Goal: Check status

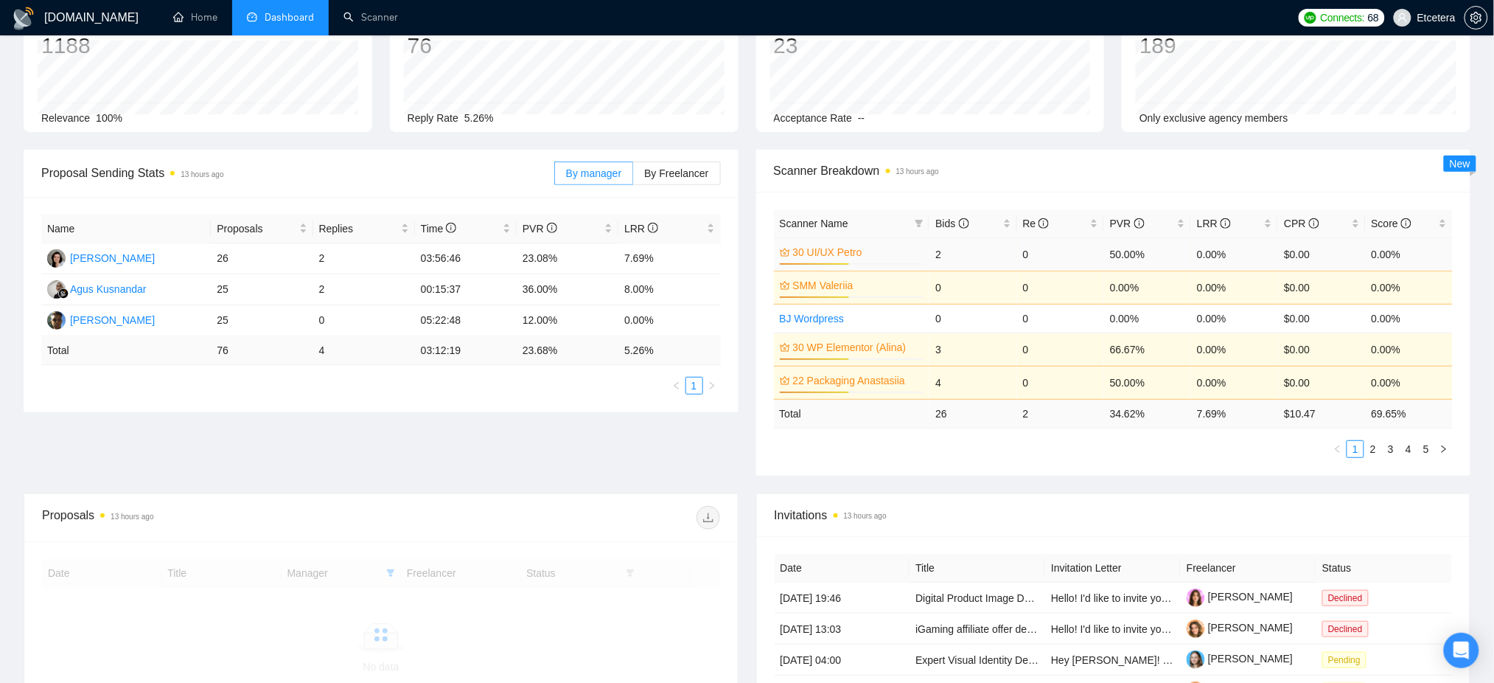
scroll to position [110, 0]
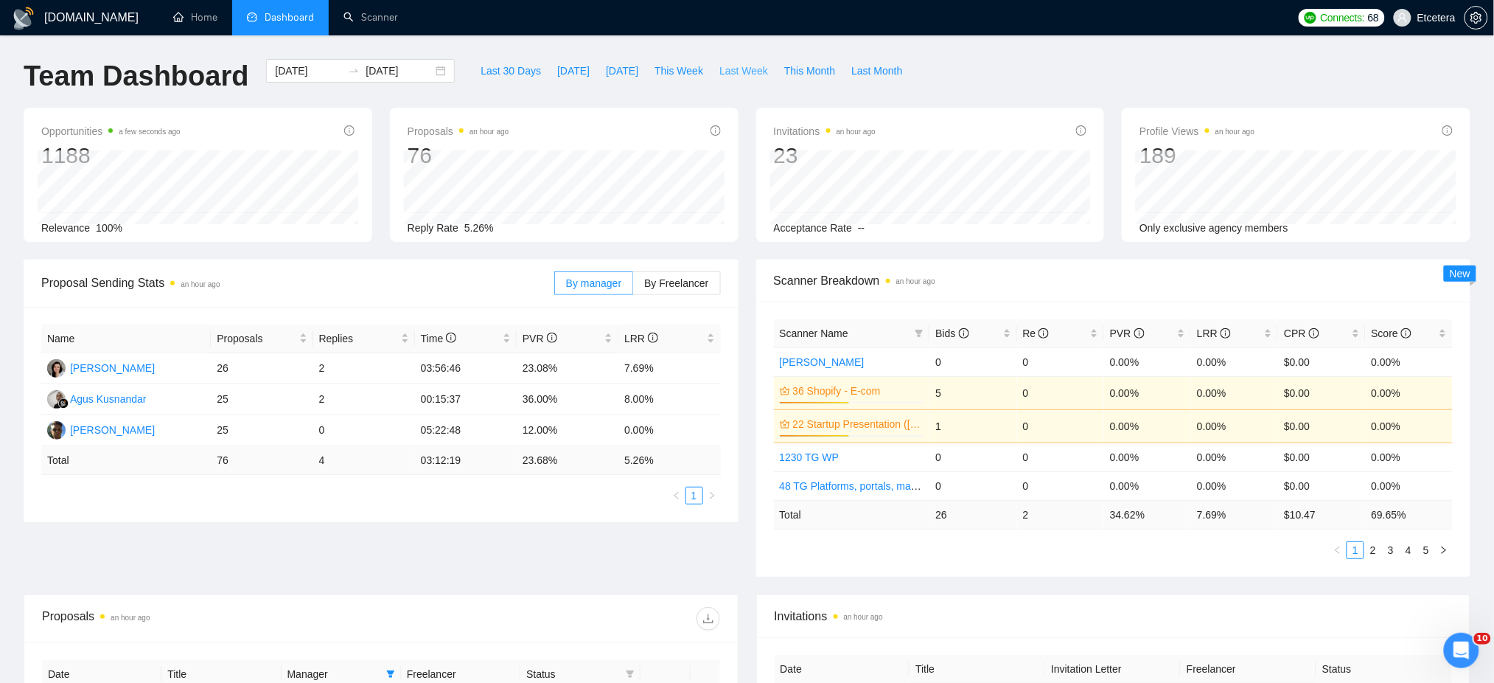
click at [736, 69] on span "Last Week" at bounding box center [743, 71] width 49 height 16
type input "2025-10-06"
type input "2025-10-12"
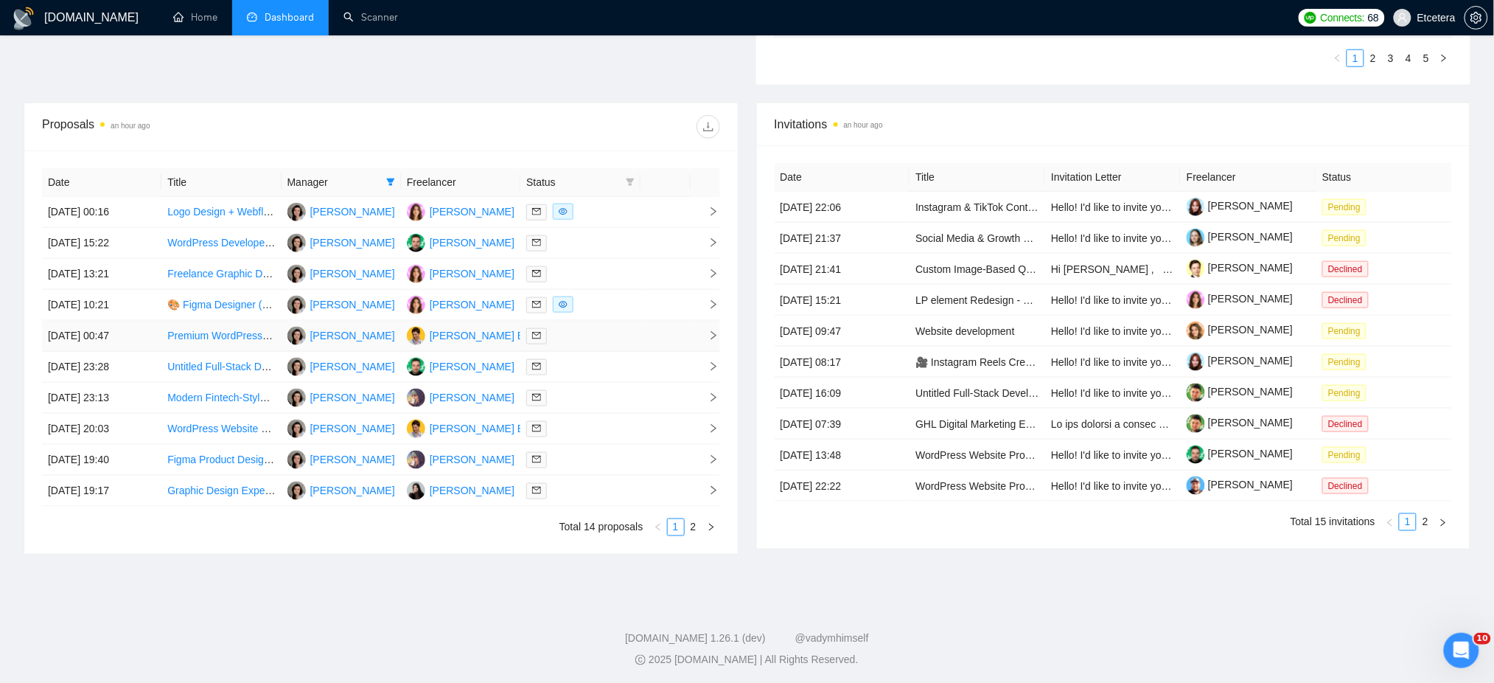
scroll to position [499, 0]
click at [689, 526] on link "2" at bounding box center [693, 524] width 16 height 16
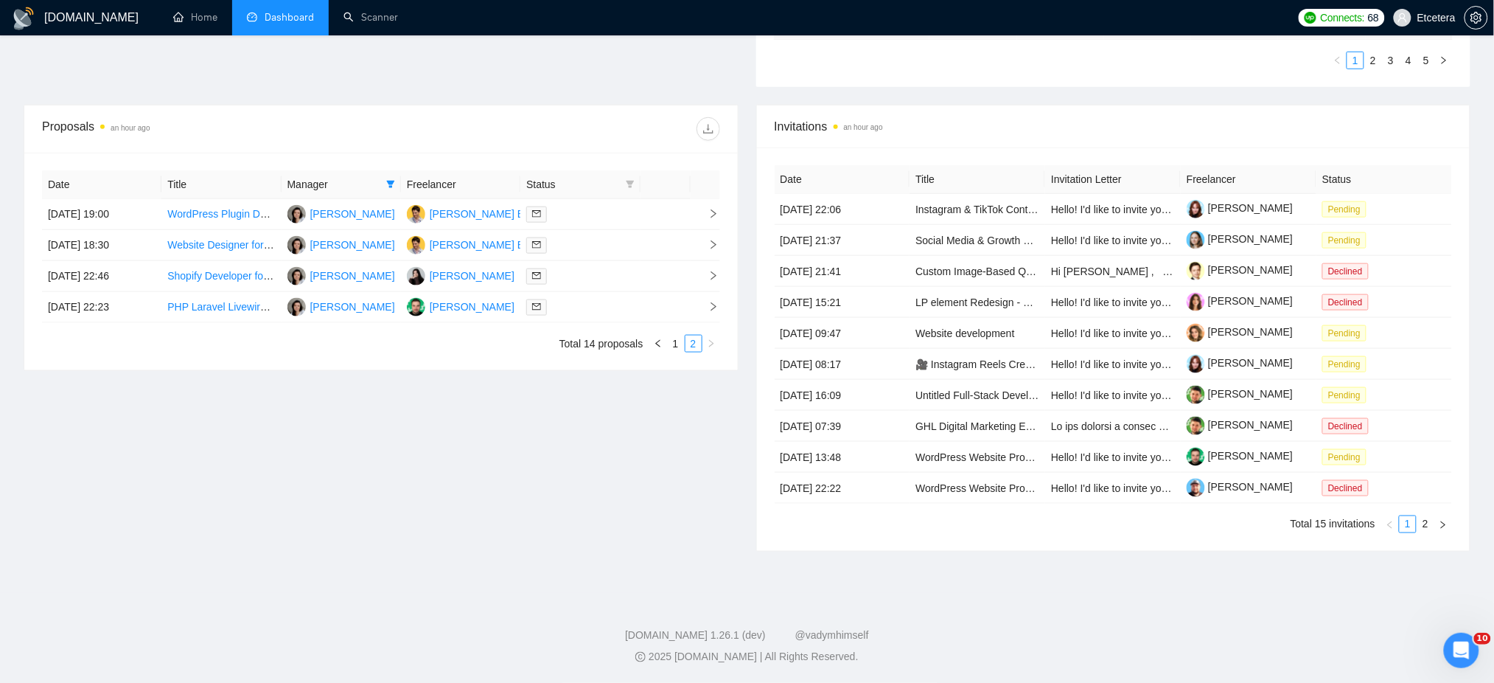
scroll to position [494, 0]
click at [677, 347] on link "1" at bounding box center [676, 343] width 16 height 16
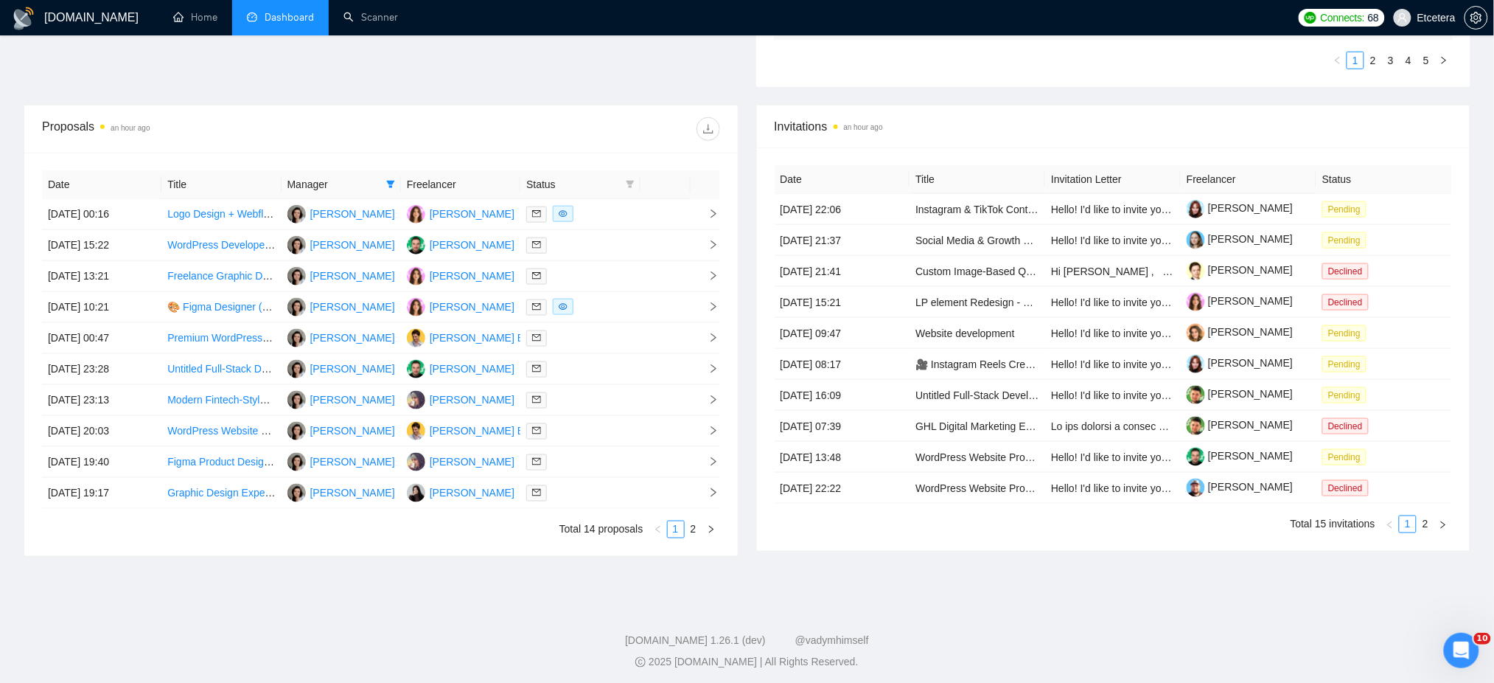
scroll to position [0, 0]
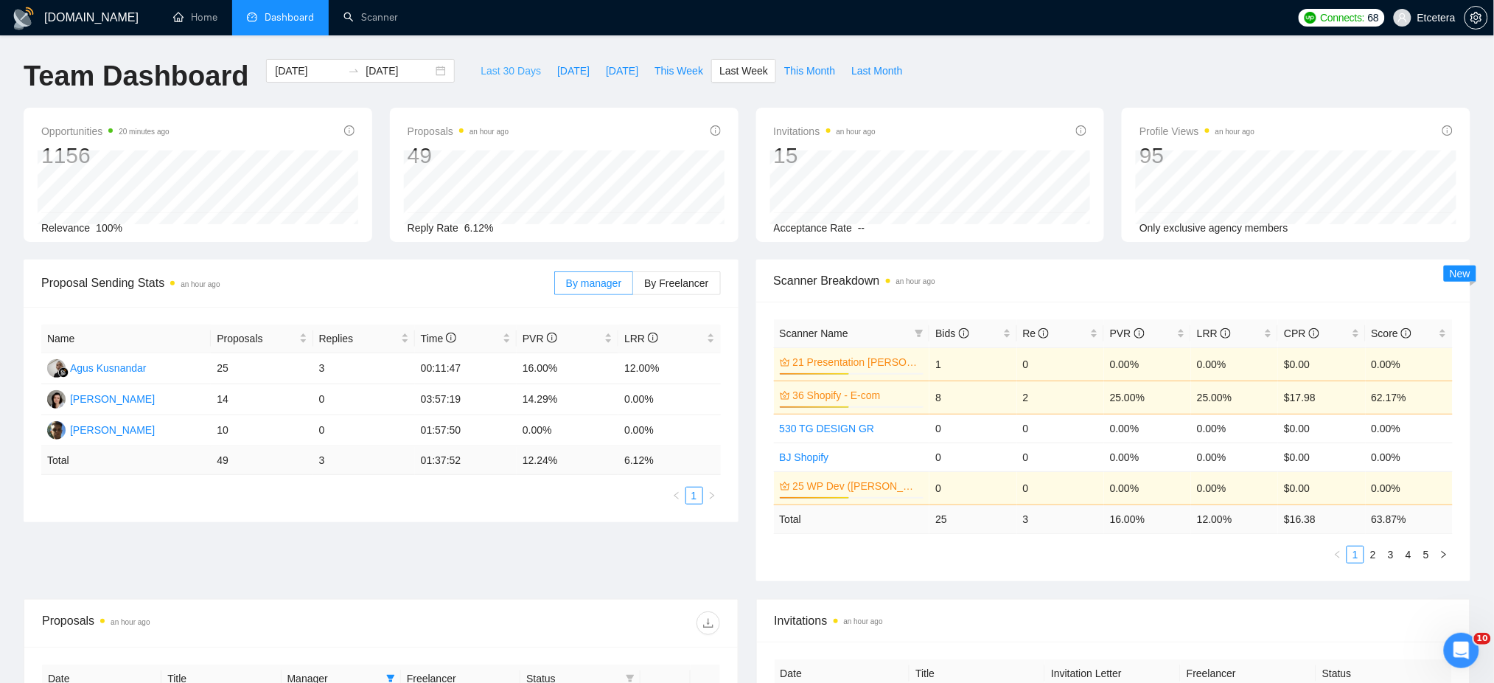
click at [502, 77] on span "Last 30 Days" at bounding box center [511, 71] width 60 height 16
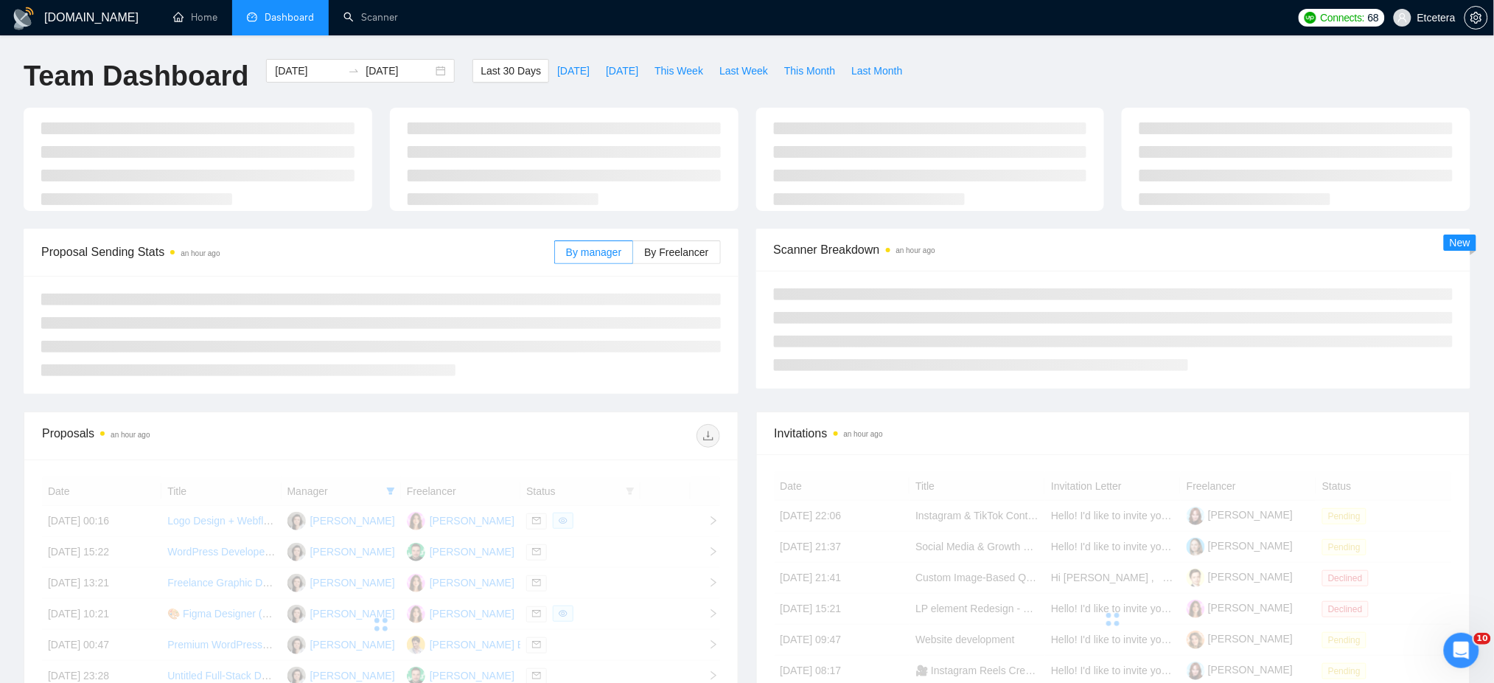
type input "2025-09-13"
type input "2025-10-13"
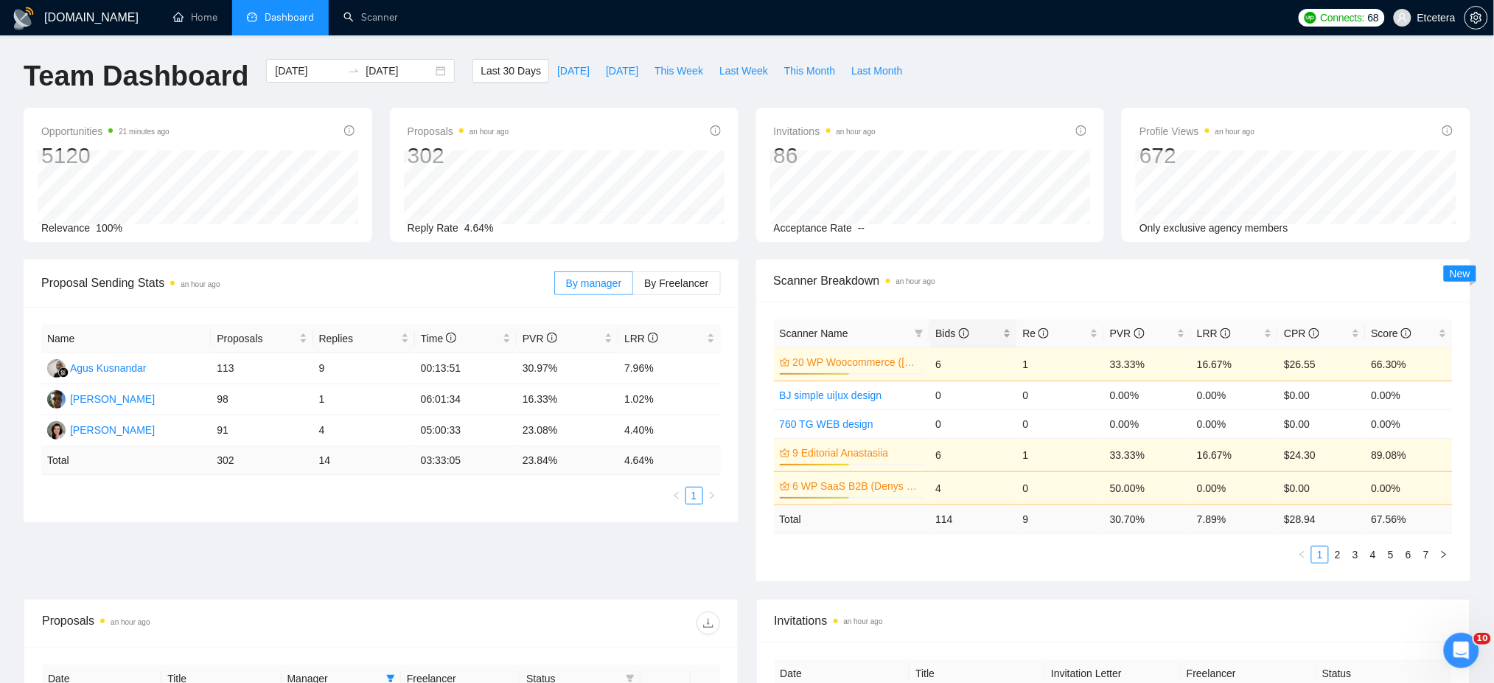
click at [1003, 329] on div "Bids" at bounding box center [972, 333] width 75 height 16
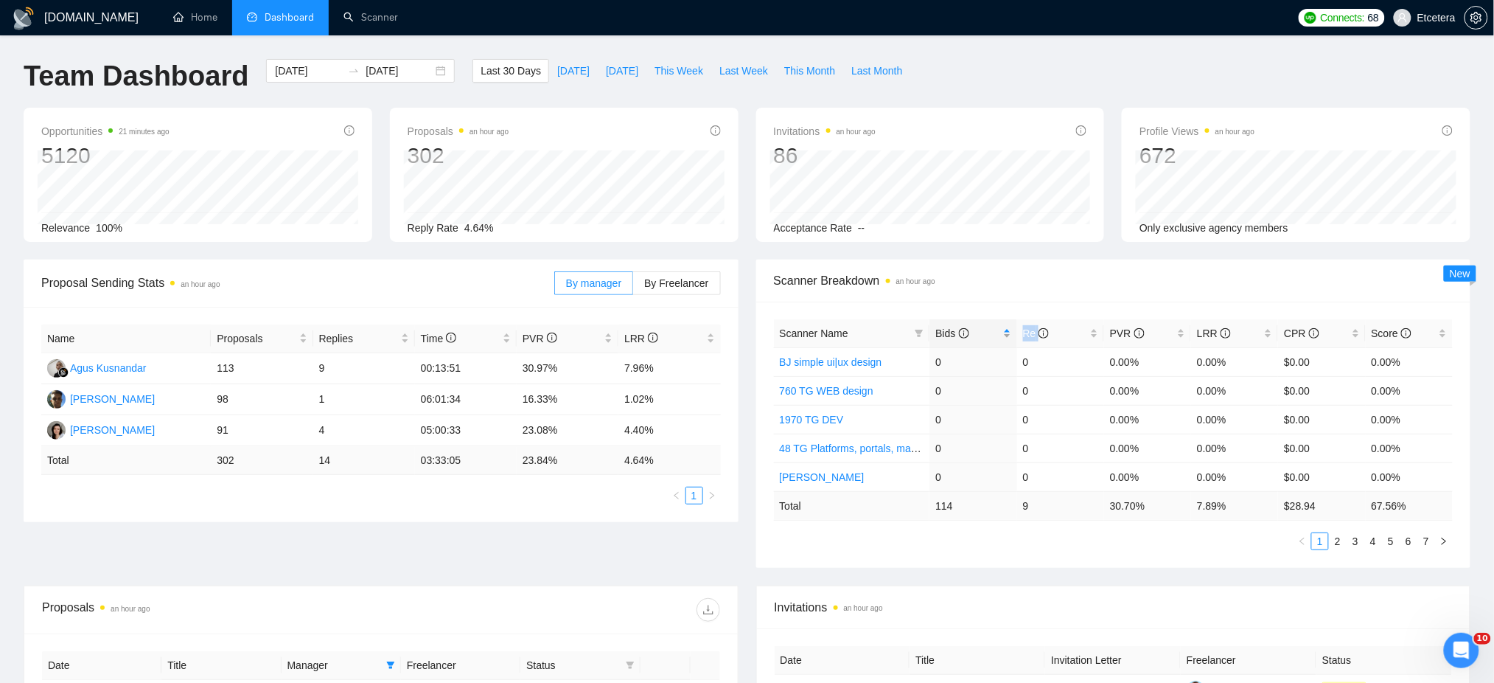
click at [1003, 329] on div "Bids" at bounding box center [972, 333] width 75 height 16
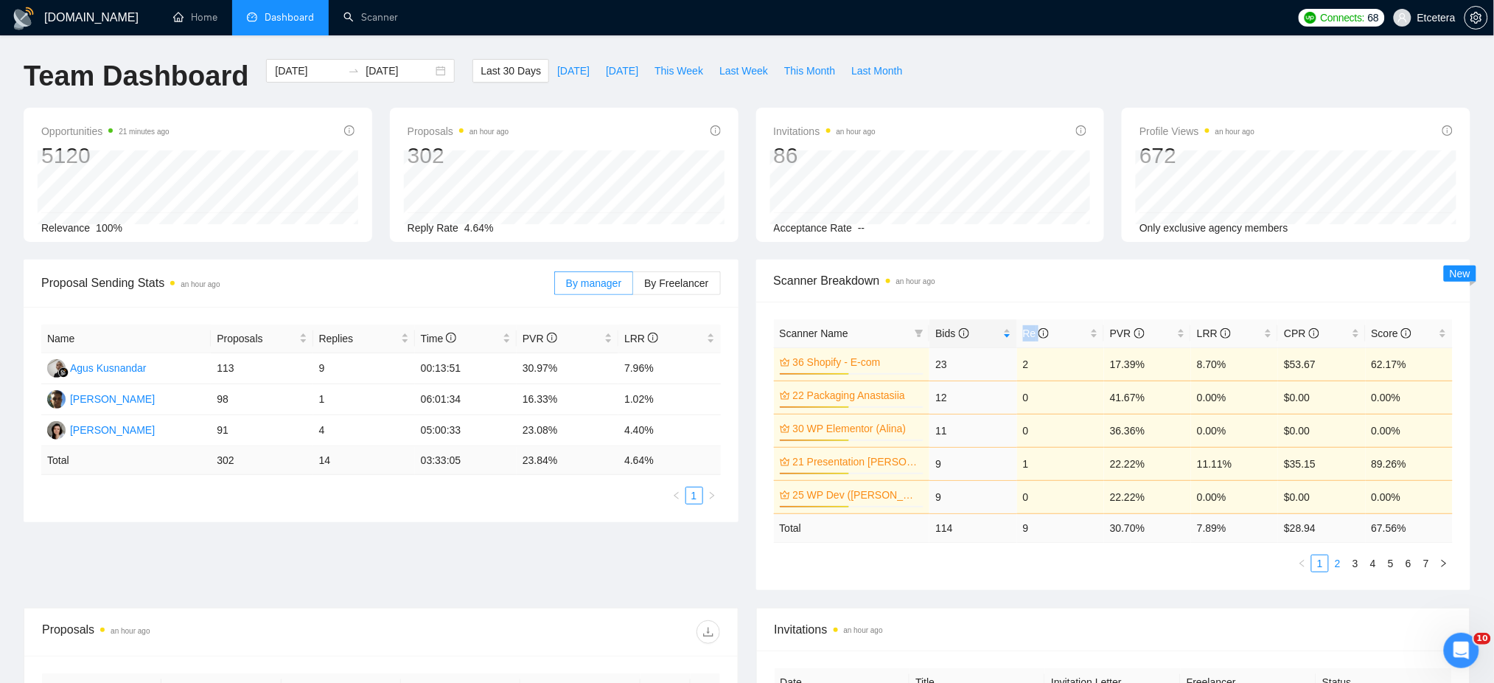
click at [1340, 563] on link "2" at bounding box center [1338, 563] width 16 height 16
click at [1319, 565] on link "1" at bounding box center [1320, 563] width 16 height 16
click at [1340, 564] on link "2" at bounding box center [1338, 563] width 16 height 16
click at [1322, 565] on link "1" at bounding box center [1320, 563] width 16 height 16
click at [1337, 564] on link "2" at bounding box center [1338, 563] width 16 height 16
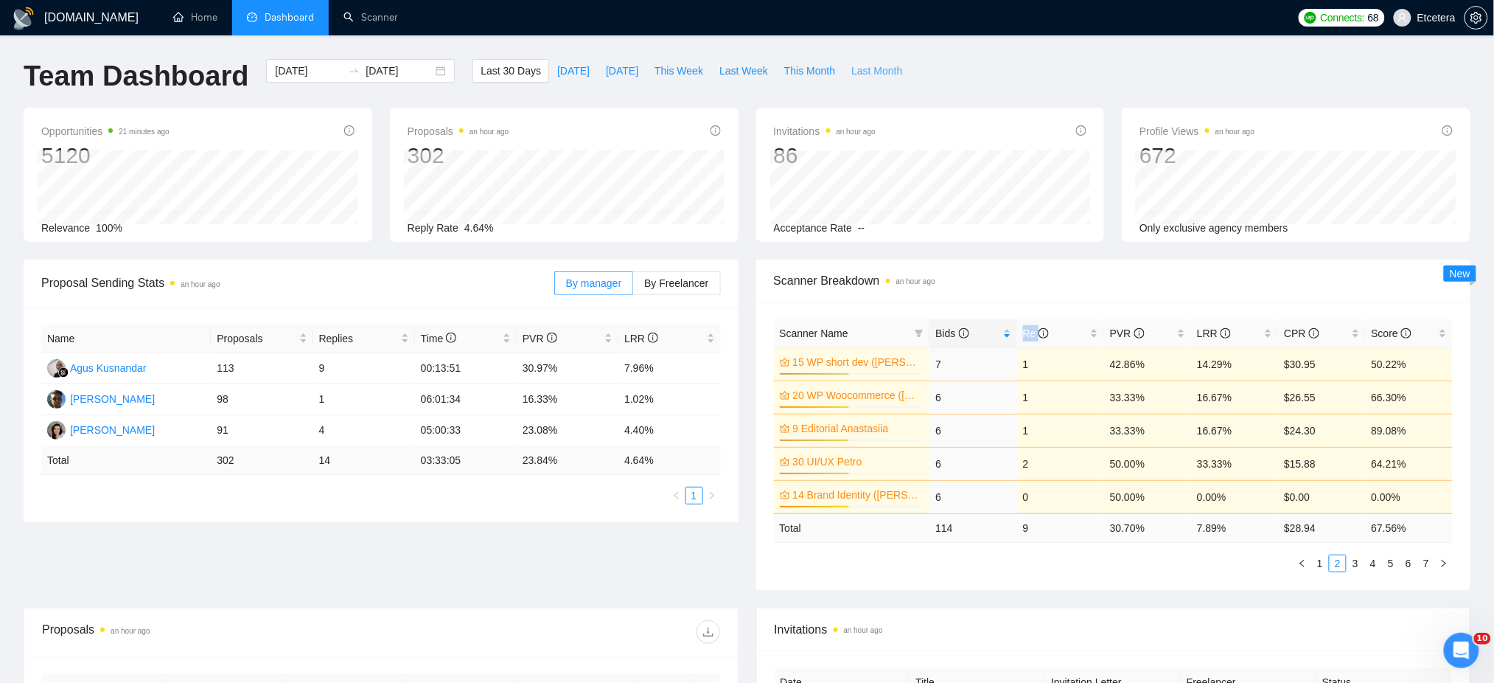
click at [851, 66] on span "Last Month" at bounding box center [876, 71] width 51 height 16
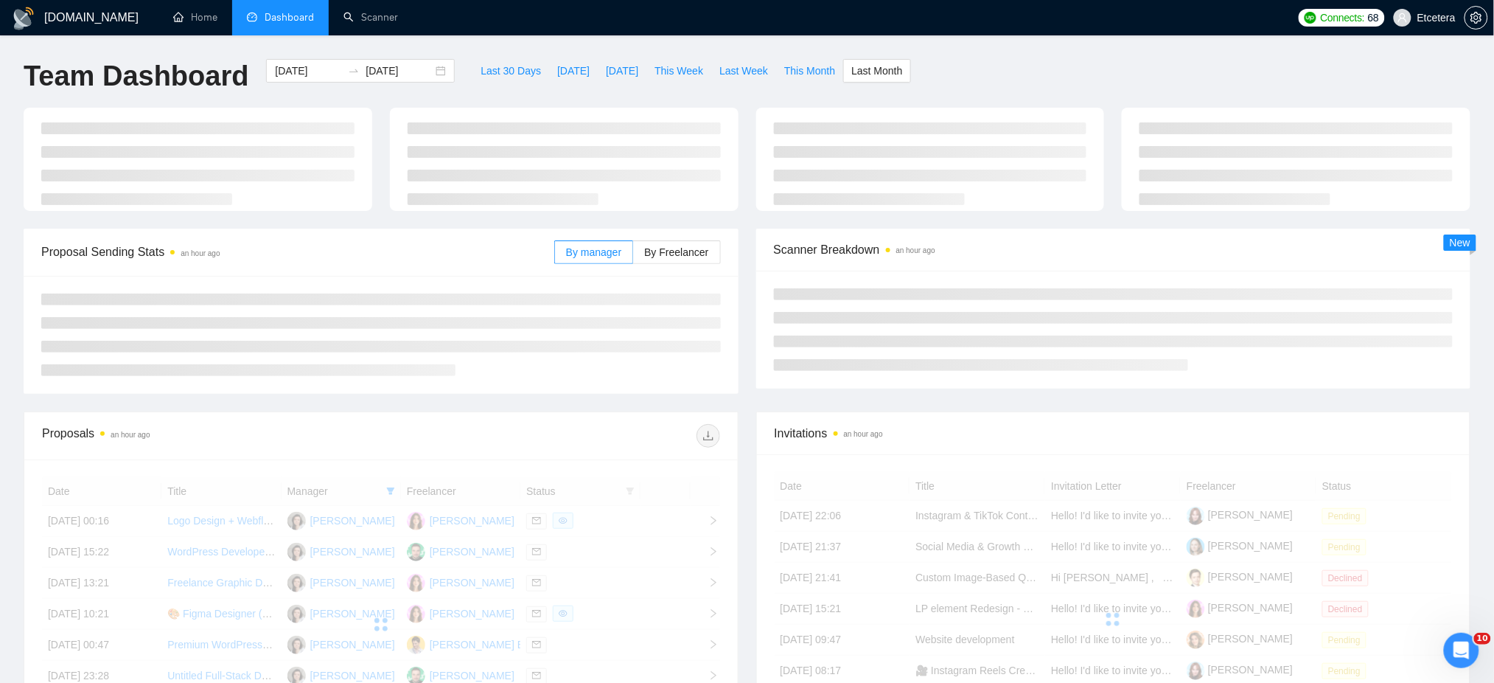
type input "2025-09-01"
type input "2025-09-30"
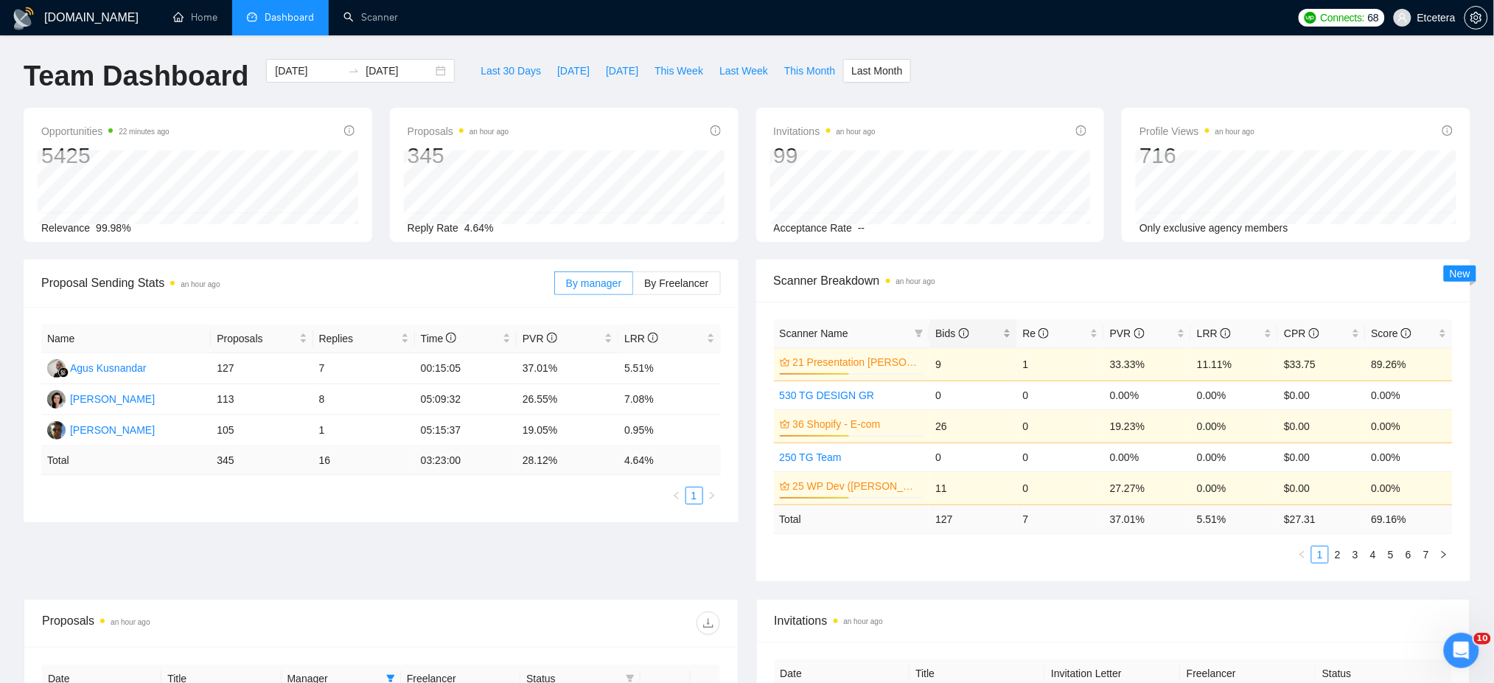
click at [1008, 333] on div "Bids" at bounding box center [972, 333] width 75 height 16
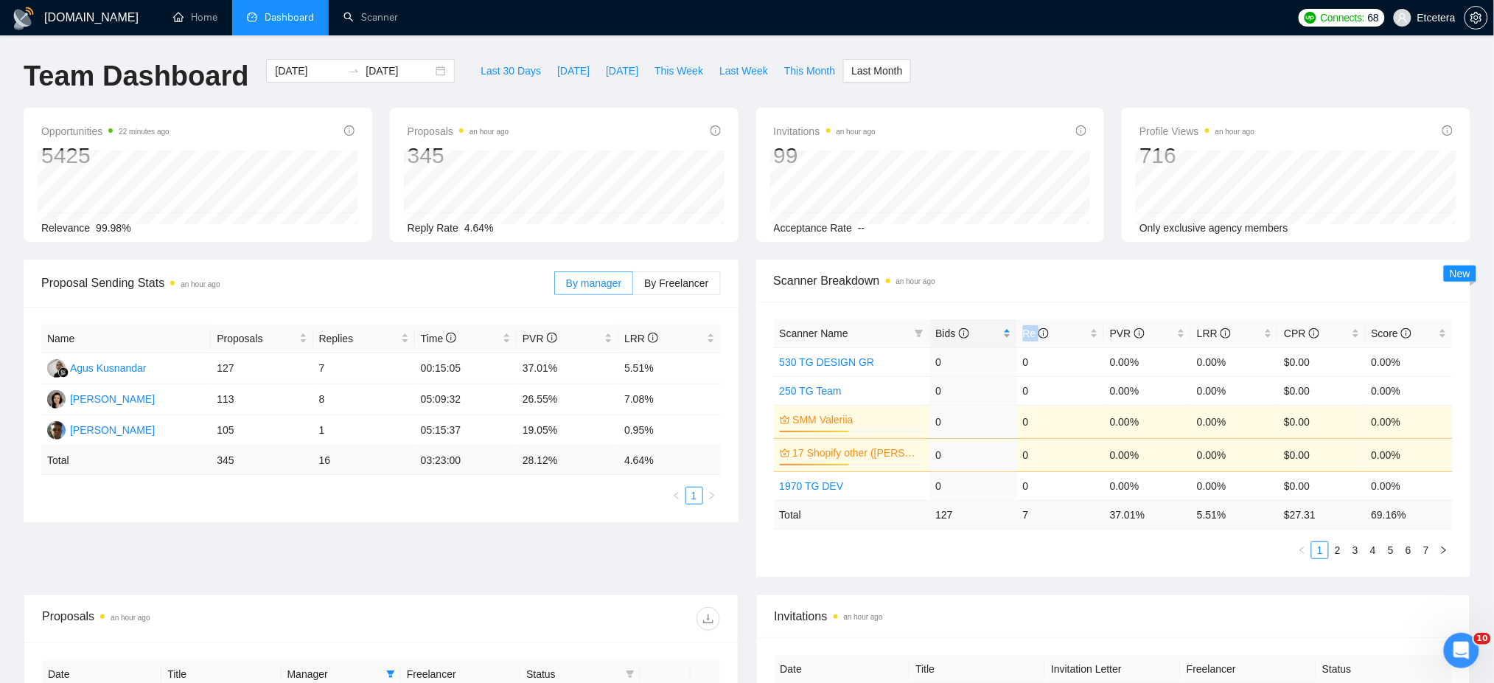
click at [1008, 333] on div "Bids" at bounding box center [972, 333] width 75 height 16
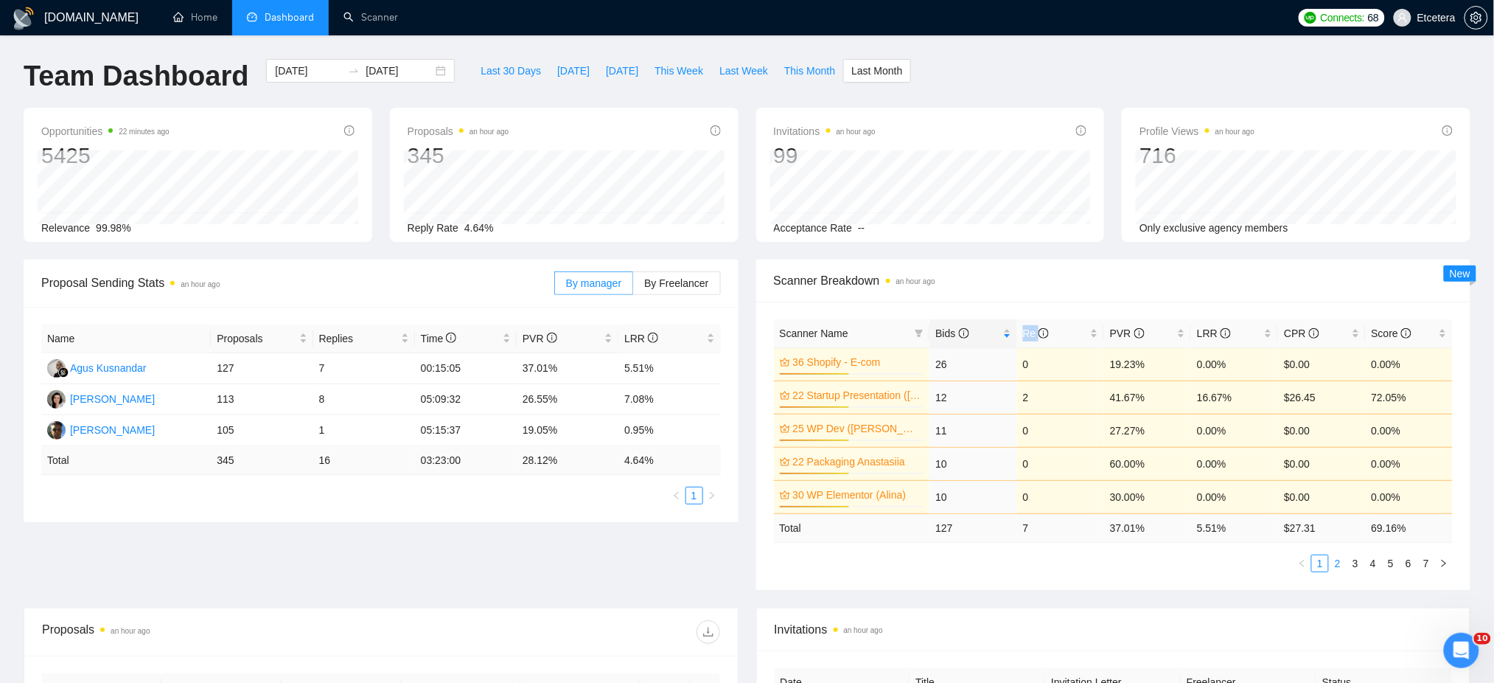
click at [1338, 566] on link "2" at bounding box center [1338, 563] width 16 height 16
click at [1319, 565] on link "1" at bounding box center [1320, 563] width 16 height 16
click at [1340, 566] on link "2" at bounding box center [1338, 563] width 16 height 16
click at [1353, 564] on link "3" at bounding box center [1355, 563] width 16 height 16
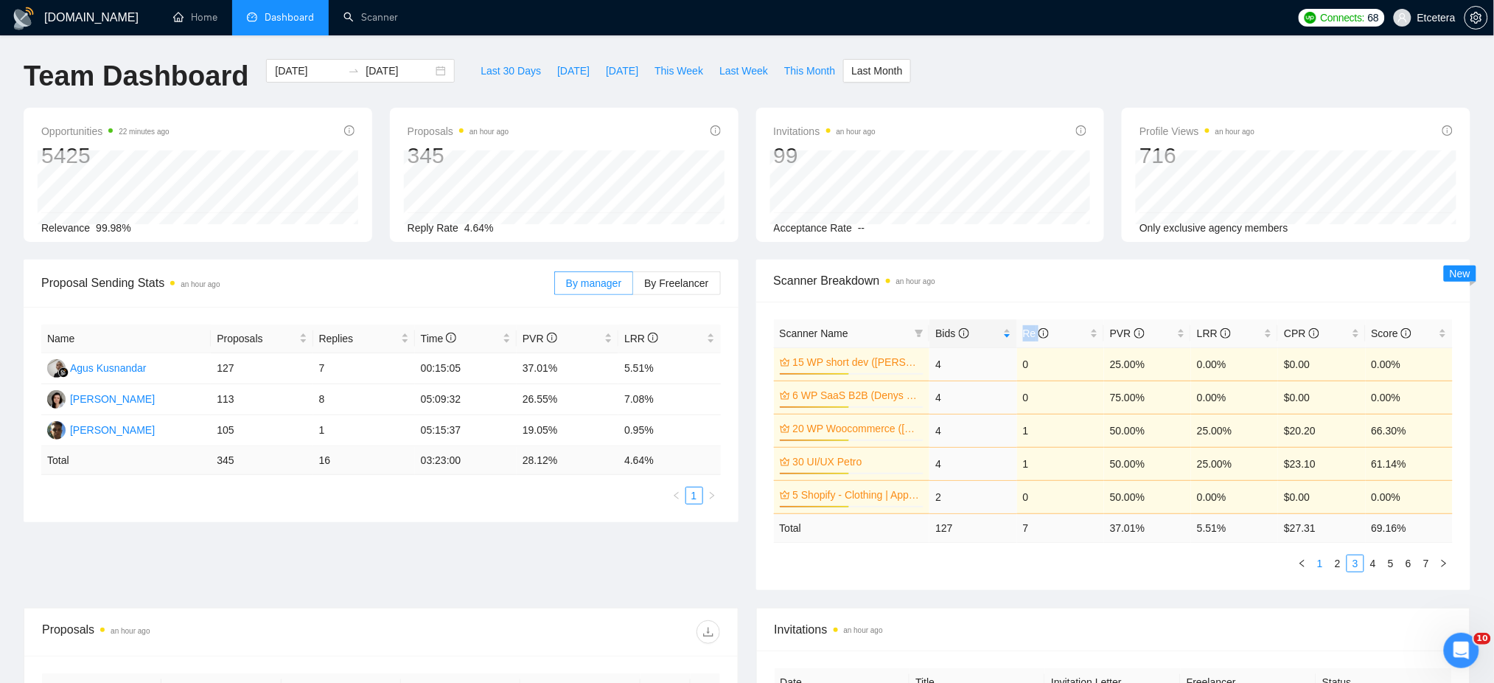
click at [1322, 562] on link "1" at bounding box center [1320, 563] width 16 height 16
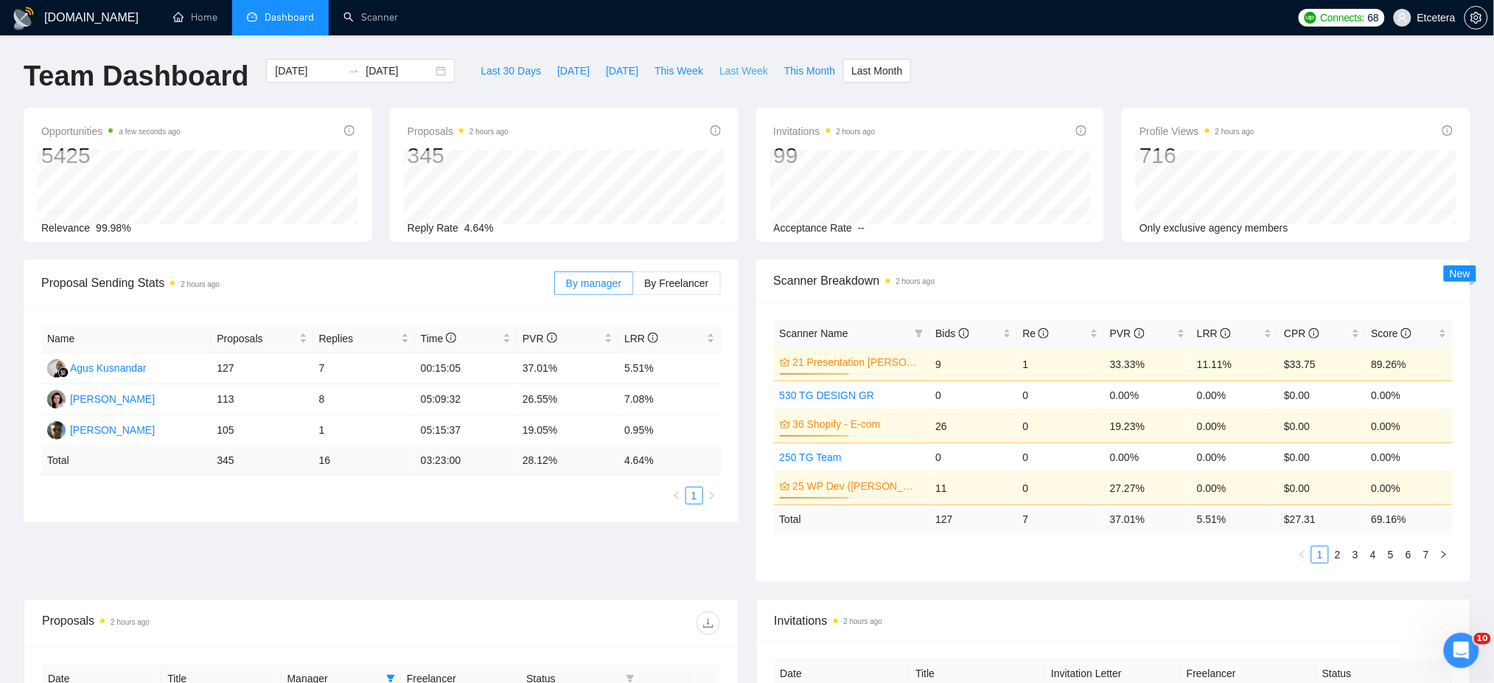
click at [725, 71] on span "Last Week" at bounding box center [743, 71] width 49 height 16
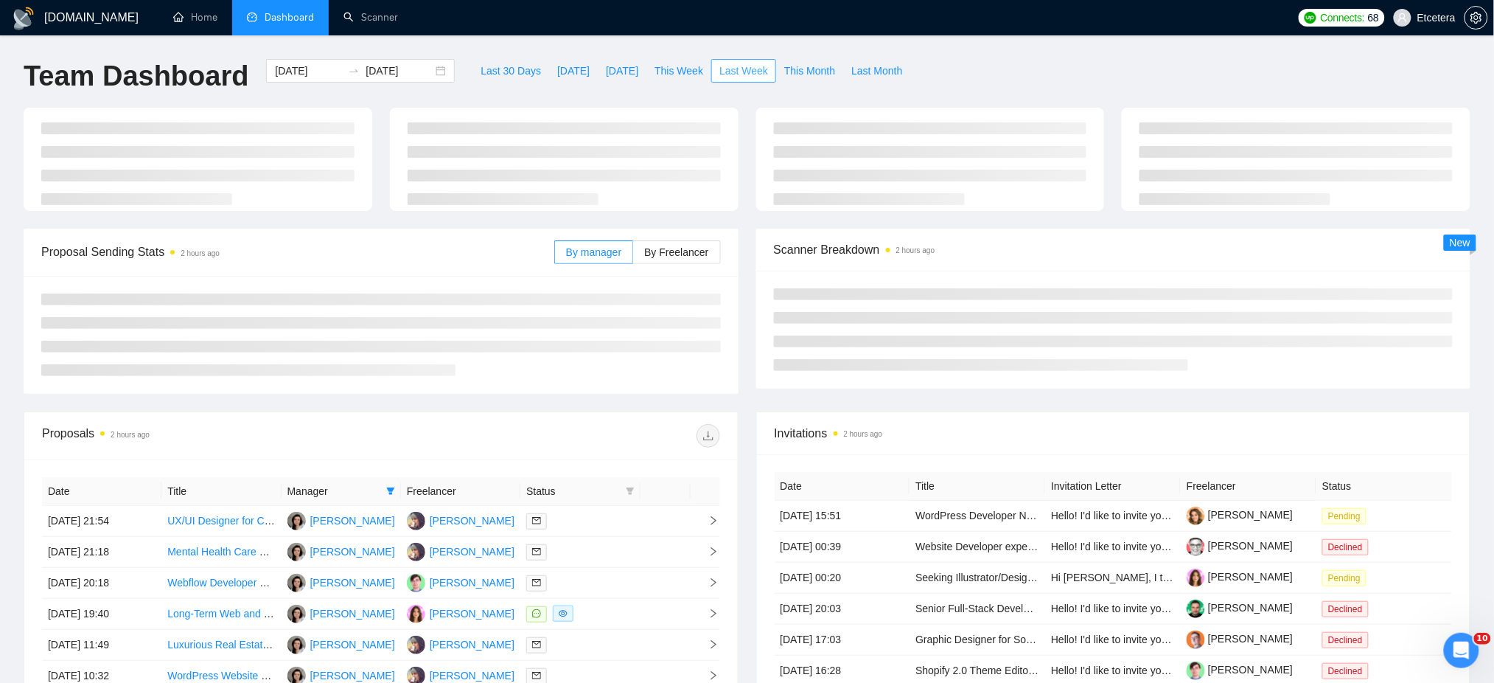
type input "2025-10-06"
type input "2025-10-12"
